Goal: Find specific page/section: Find specific page/section

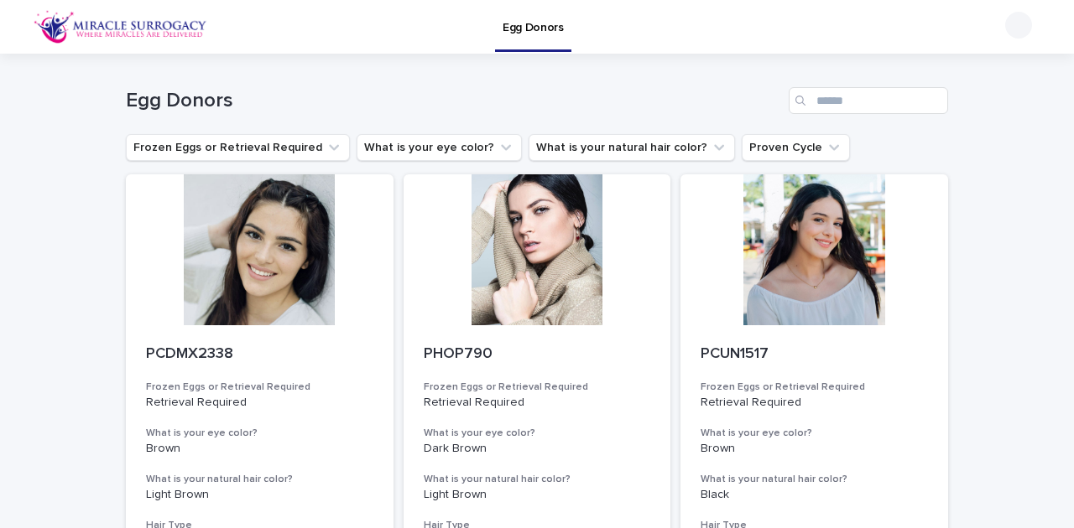
click at [91, 23] on img at bounding box center [121, 27] width 174 height 34
click at [72, 27] on img at bounding box center [121, 27] width 174 height 34
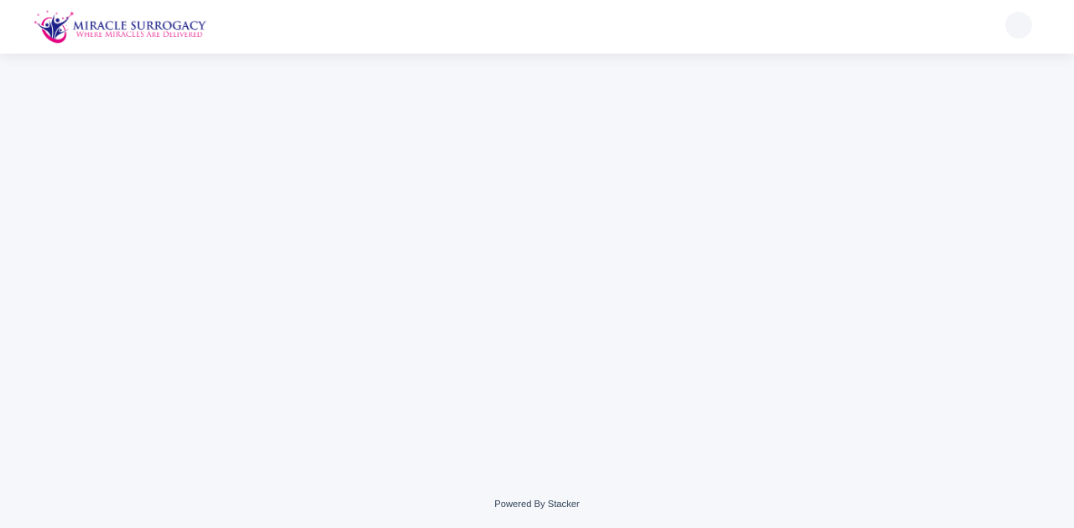
click at [163, 28] on img at bounding box center [121, 27] width 174 height 34
